Goal: Information Seeking & Learning: Understand process/instructions

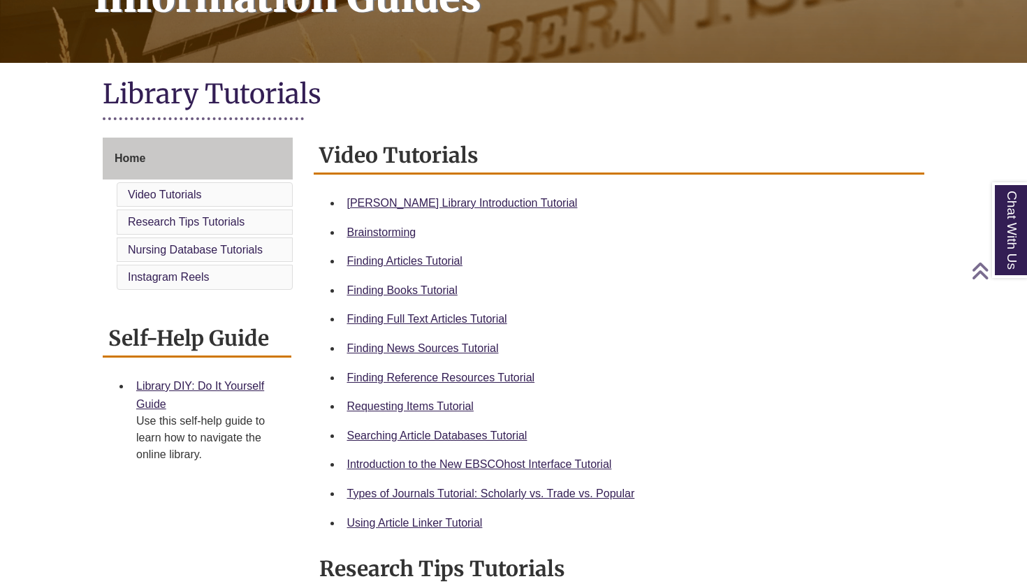
scroll to position [263, 0]
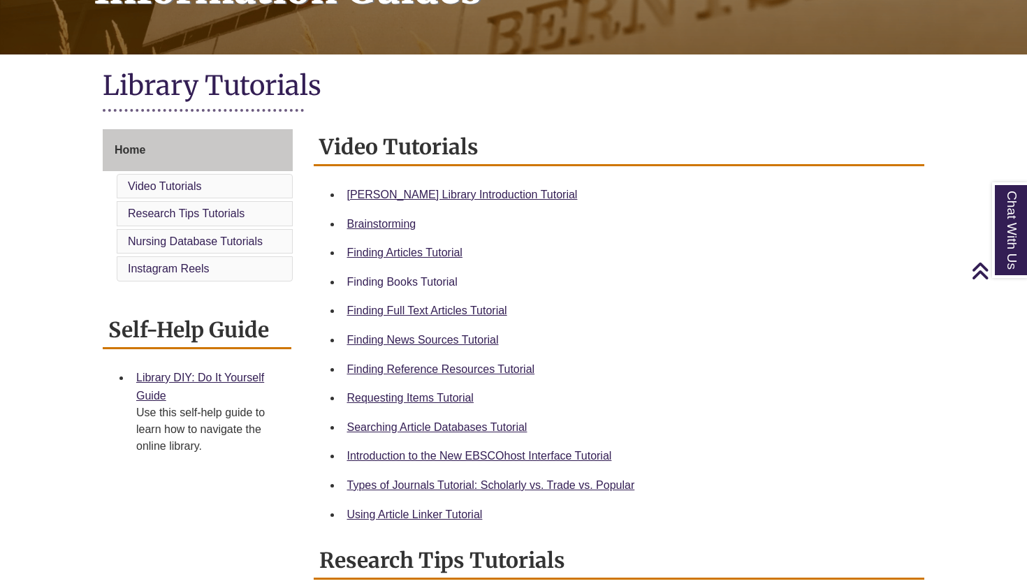
click at [442, 284] on link "Finding Books Tutorial" at bounding box center [402, 282] width 110 height 12
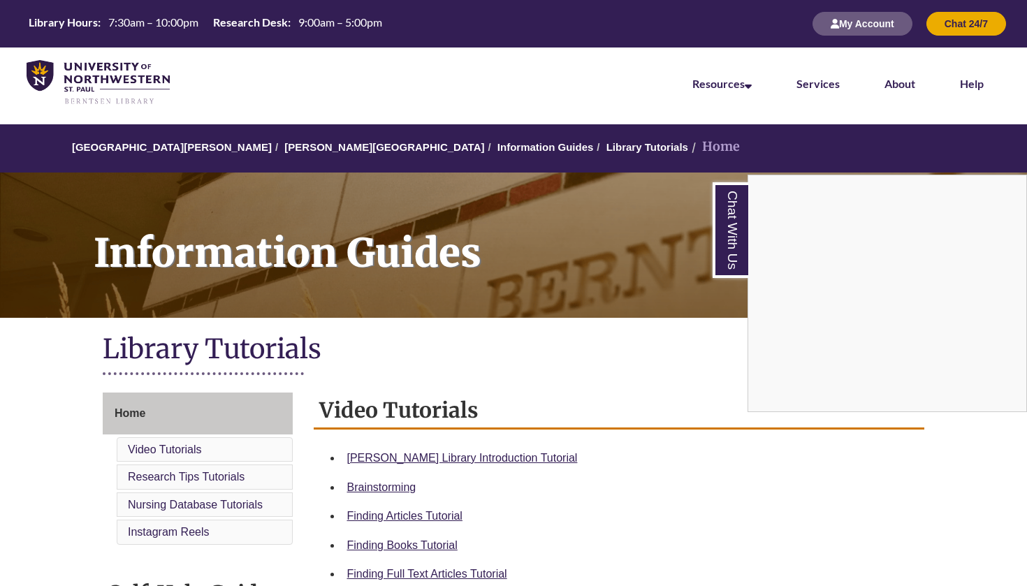
scroll to position [0, 0]
click at [117, 87] on img at bounding box center [98, 82] width 143 height 45
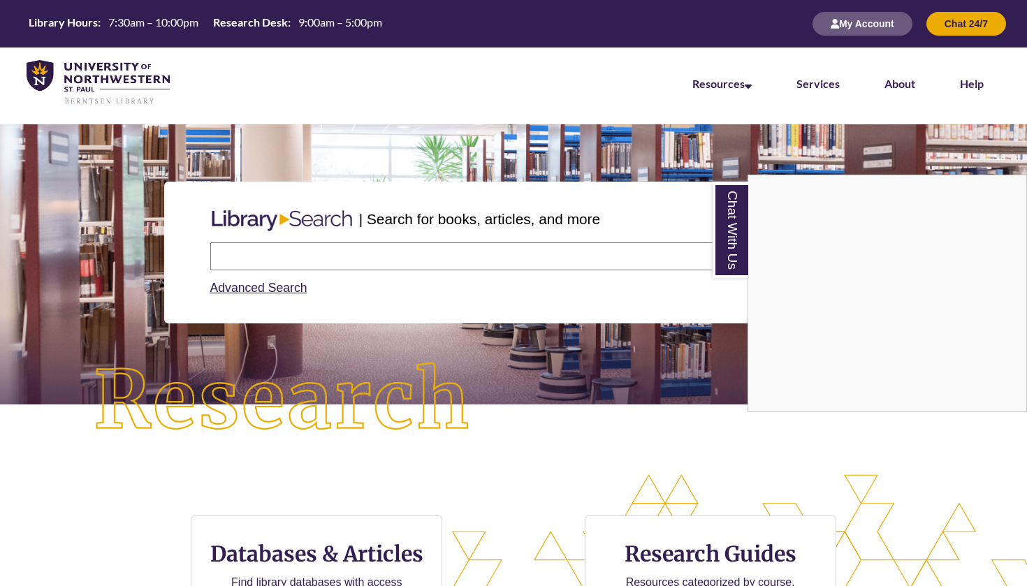
click at [522, 257] on div "Chat With Us" at bounding box center [513, 293] width 1027 height 586
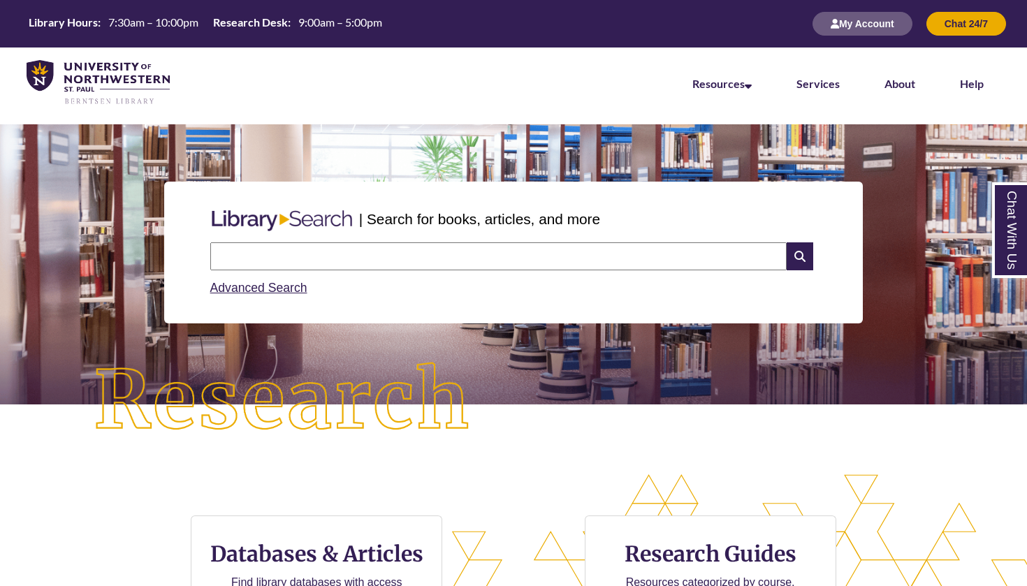
click at [540, 245] on input "text" at bounding box center [498, 256] width 577 height 28
type input "**********"
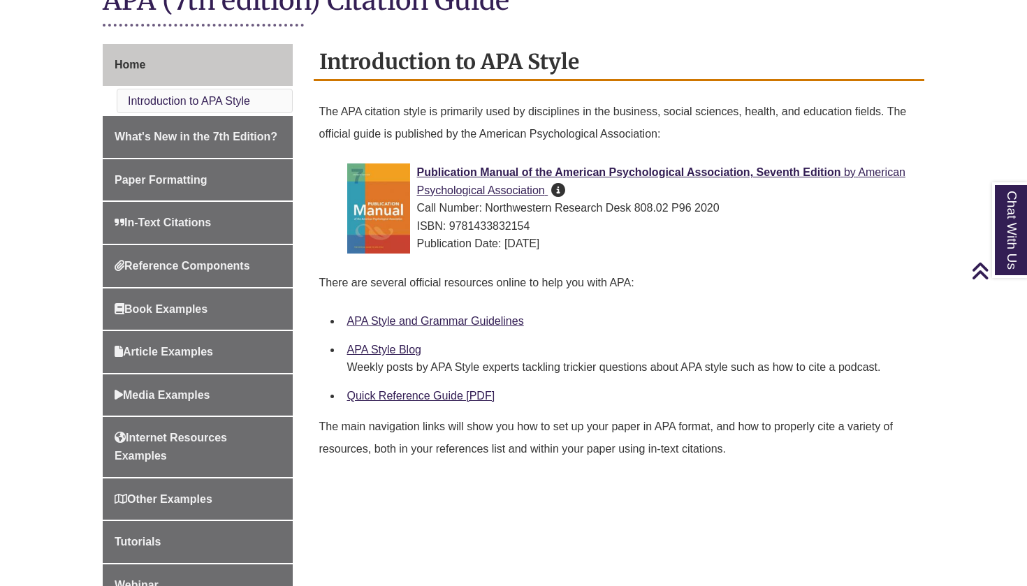
scroll to position [349, 0]
click at [448, 390] on link "Quick Reference Guide [PDF]" at bounding box center [421, 395] width 148 height 12
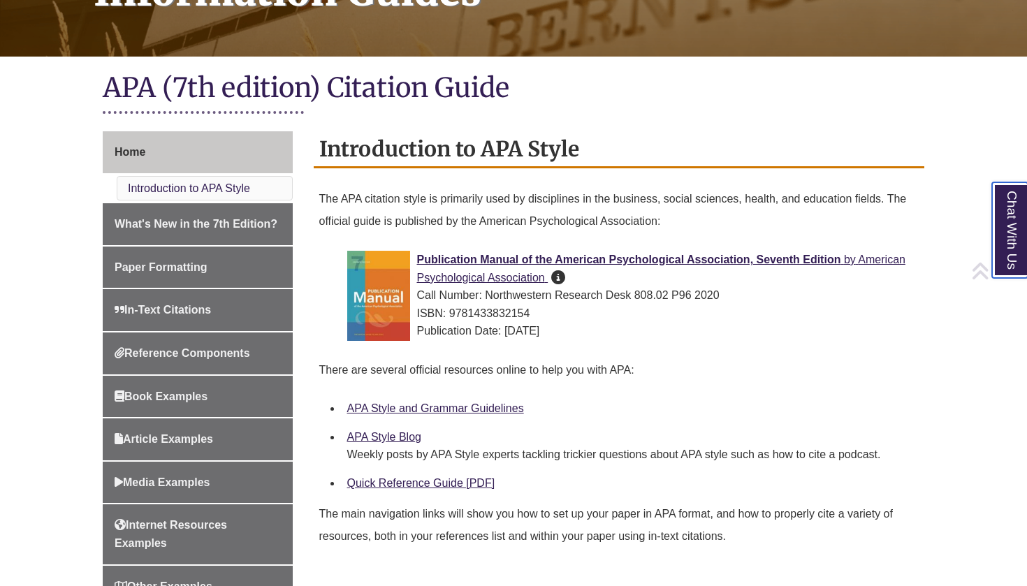
scroll to position [263, 0]
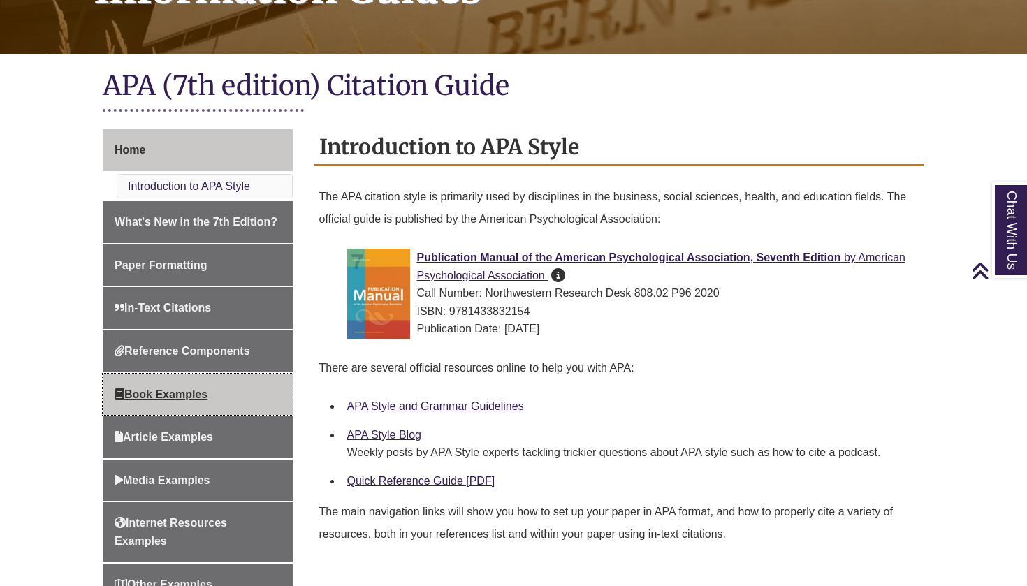
click at [203, 391] on span "Book Examples" at bounding box center [161, 395] width 93 height 12
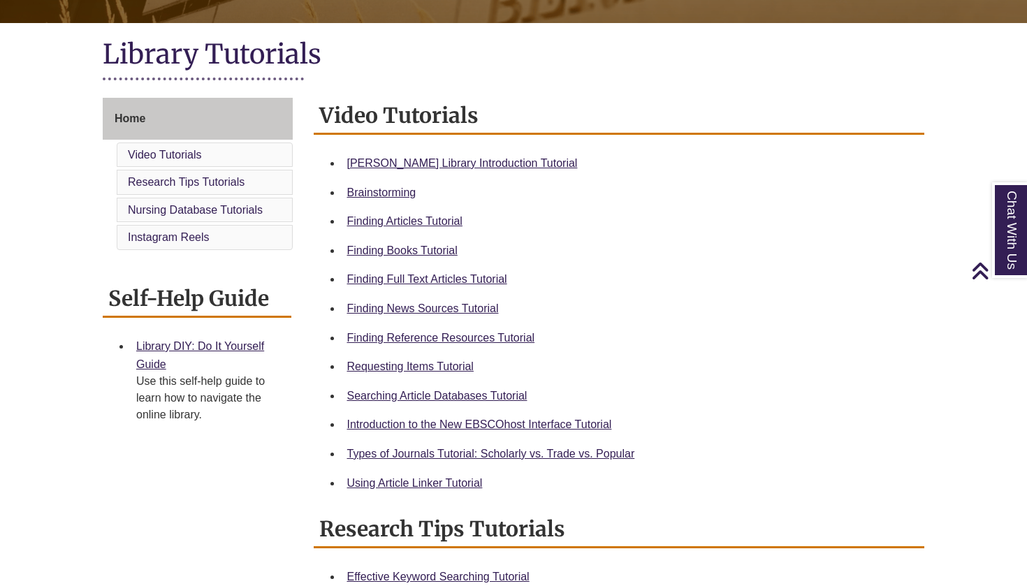
scroll to position [321, 0]
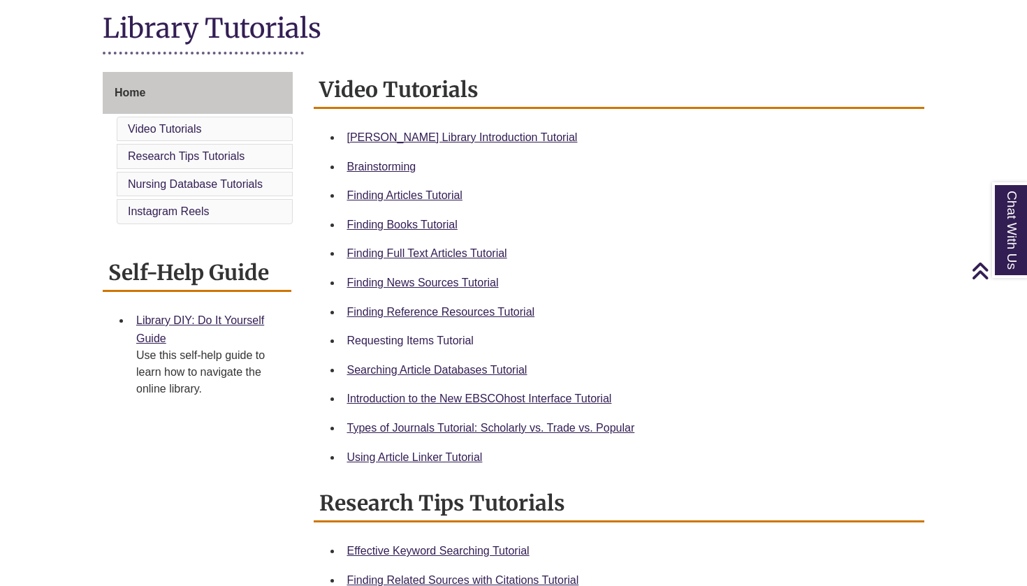
click at [458, 339] on link "Requesting Items Tutorial" at bounding box center [410, 341] width 126 height 12
